Goal: Download file/media

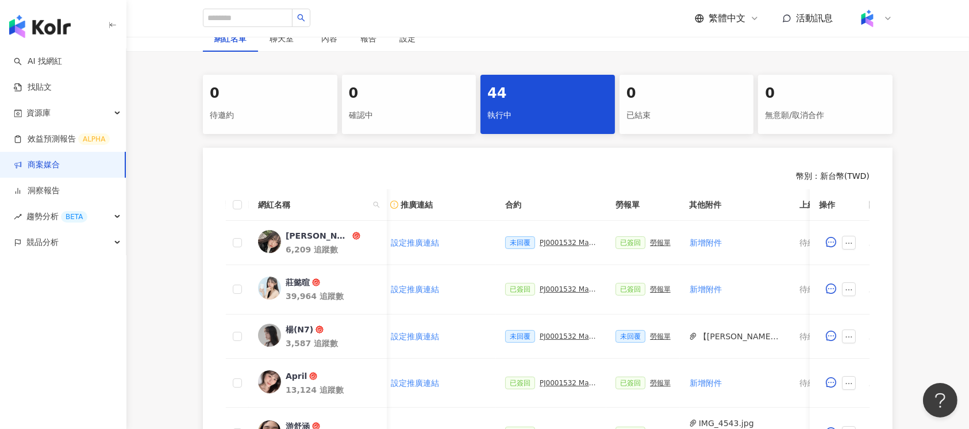
scroll to position [0, 252]
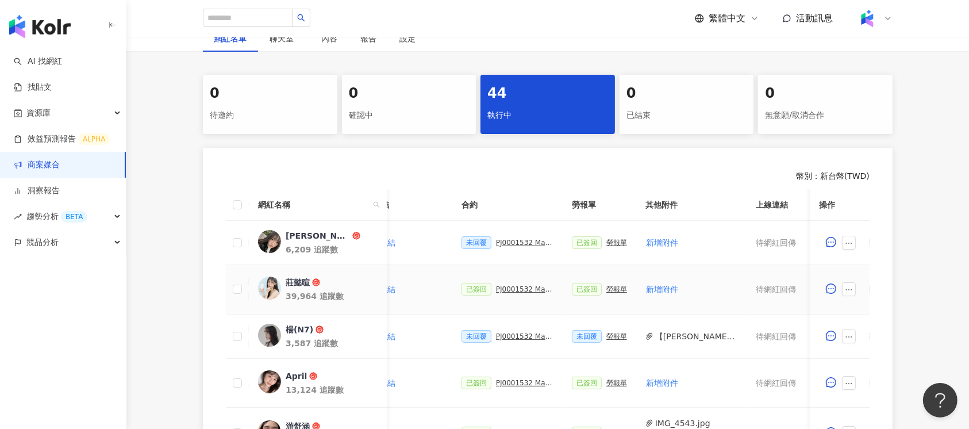
click at [261, 291] on img at bounding box center [269, 287] width 23 height 23
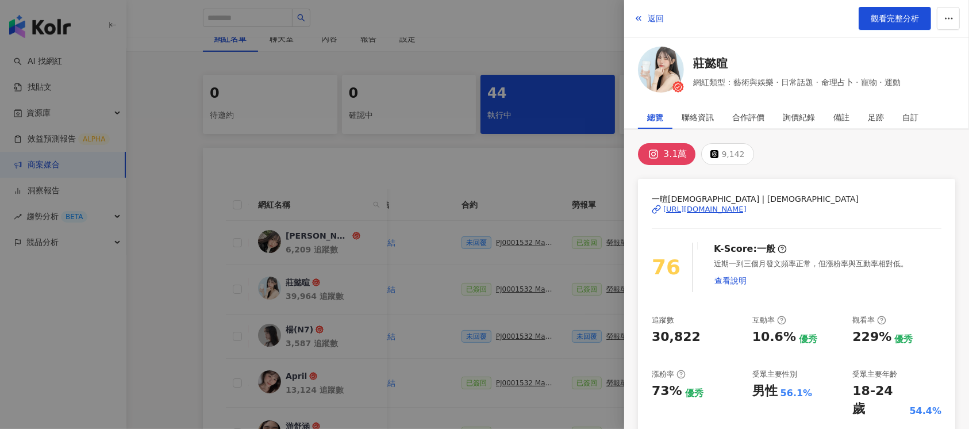
click at [427, 129] on div at bounding box center [484, 214] width 969 height 429
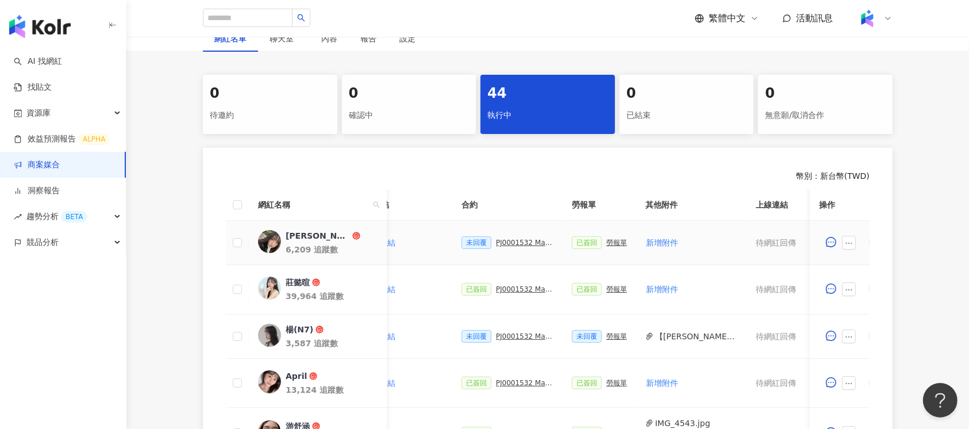
click at [609, 241] on div "勞報單" at bounding box center [616, 242] width 21 height 8
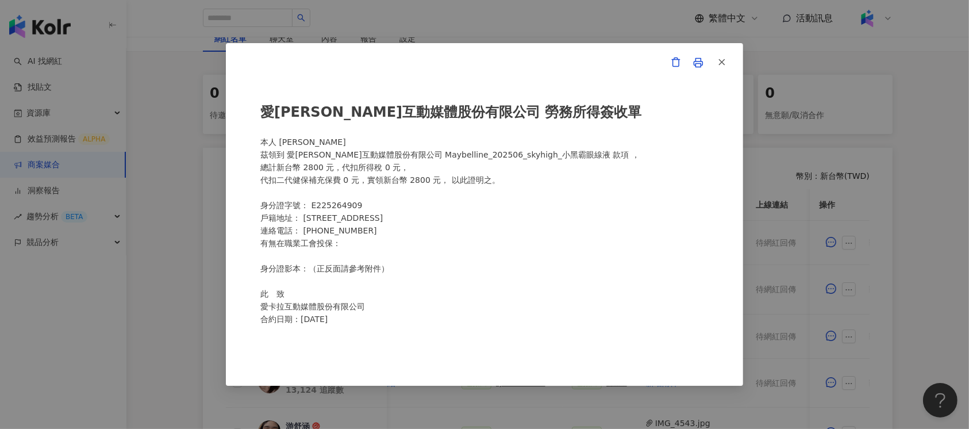
scroll to position [255, 0]
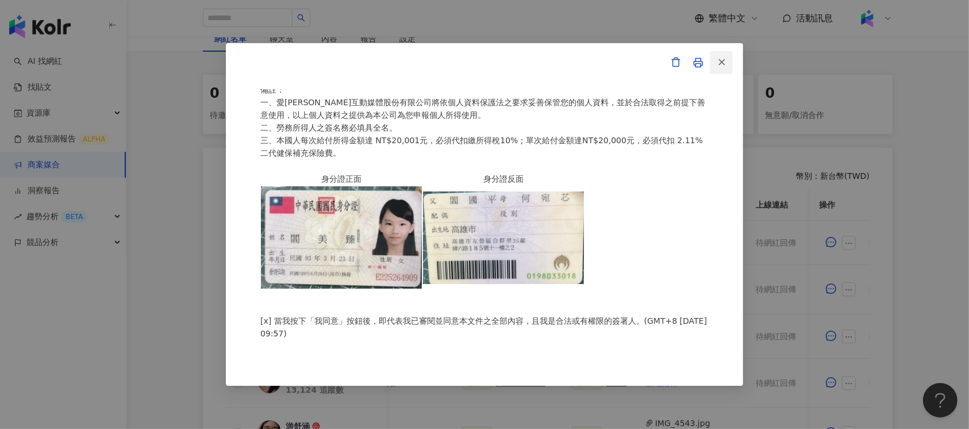
click at [731, 62] on button "button" at bounding box center [721, 62] width 23 height 23
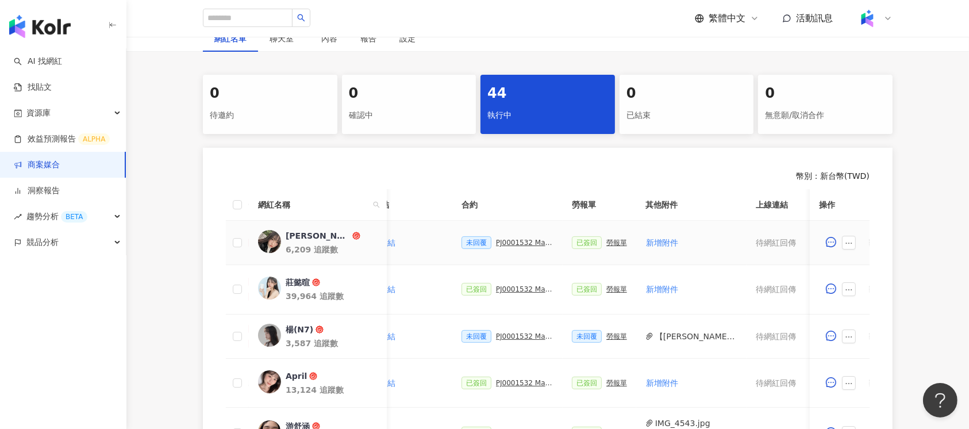
click at [522, 242] on div "PJ0001532 Maybelline_202506_skyhigh_小黑霸眼線液_萊雅合作備忘錄" at bounding box center [524, 242] width 57 height 8
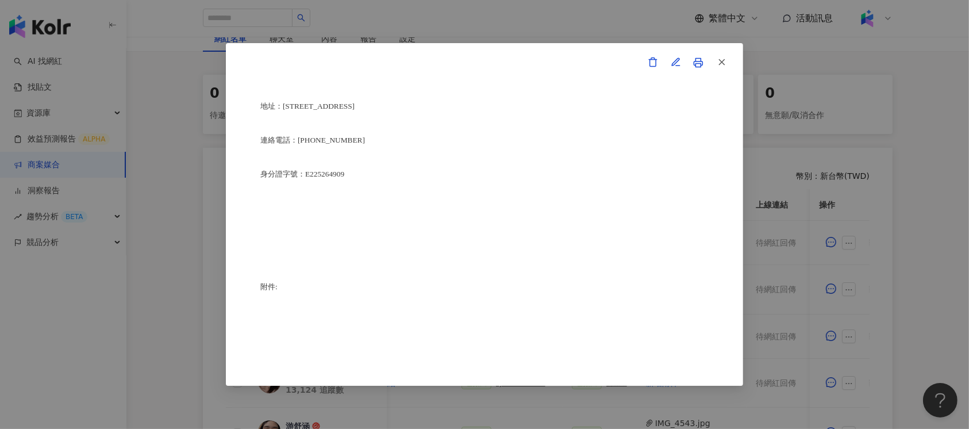
scroll to position [2835, 0]
click at [728, 57] on button "button" at bounding box center [721, 62] width 23 height 23
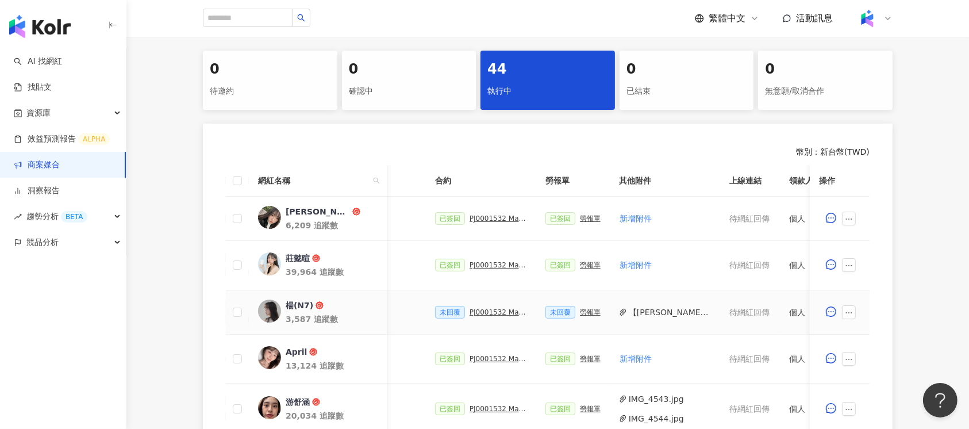
scroll to position [0, 277]
click at [374, 179] on icon "search" at bounding box center [377, 180] width 6 height 6
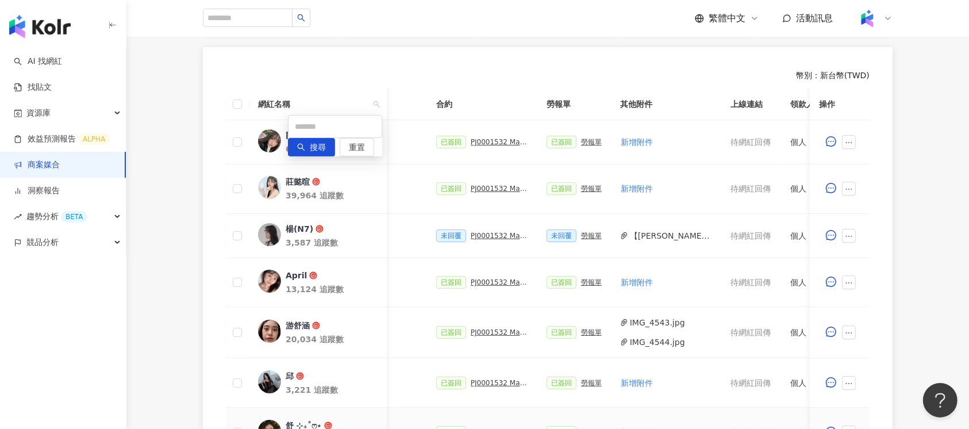
scroll to position [298, 0]
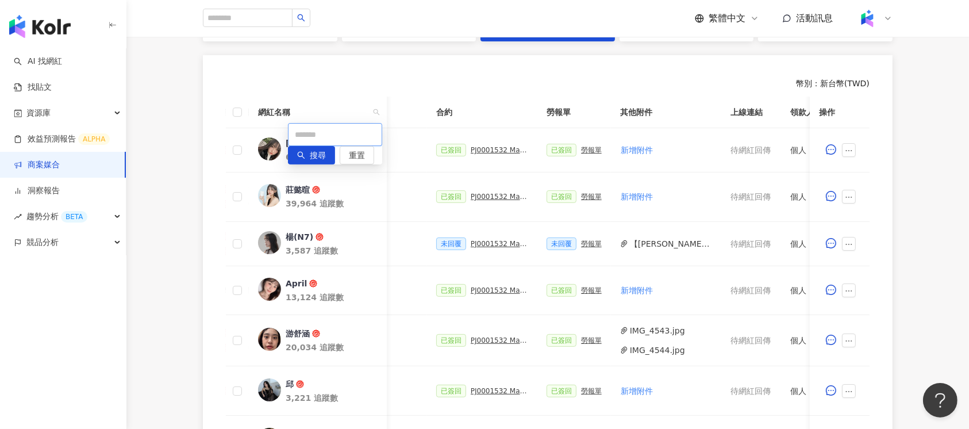
click at [329, 139] on input "text" at bounding box center [335, 134] width 94 height 23
type input "*"
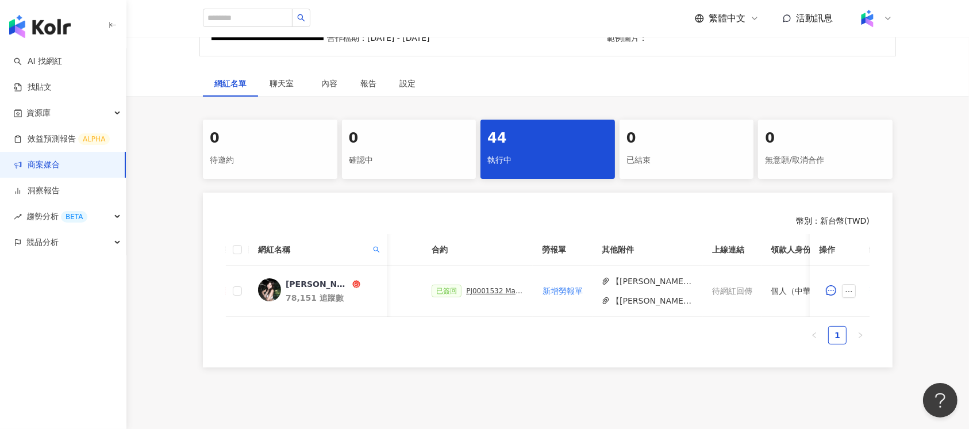
scroll to position [230, 0]
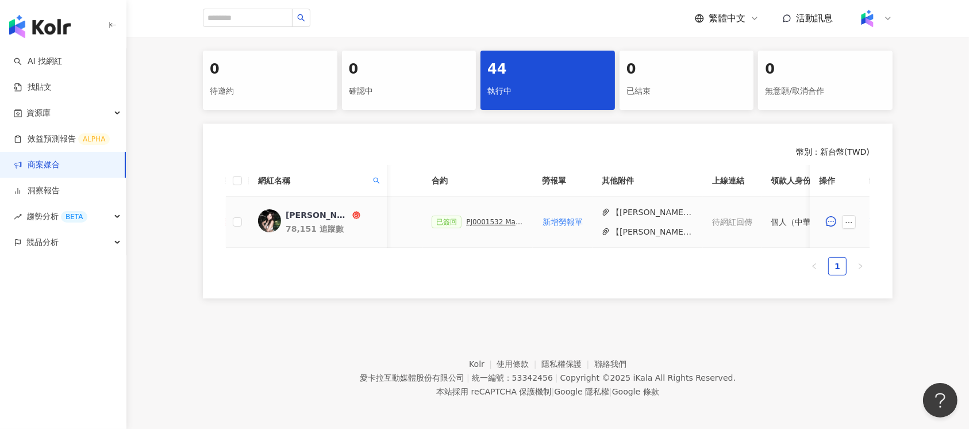
click at [660, 210] on button "【薛勻柔zoe xue_勞報】PJ0001532 Maybelline_202506_skyhigh_小黑霸眼線液.docx(1).pdf" at bounding box center [652, 212] width 82 height 13
click at [216, 321] on footer "Kolr 使用條款 隱私權保護 聯絡我們 愛卡拉互動媒體股份有限公司 | 統一編號：53342456 | Copyright © 2025 iKala All…" at bounding box center [547, 369] width 842 height 128
